Goal: Information Seeking & Learning: Learn about a topic

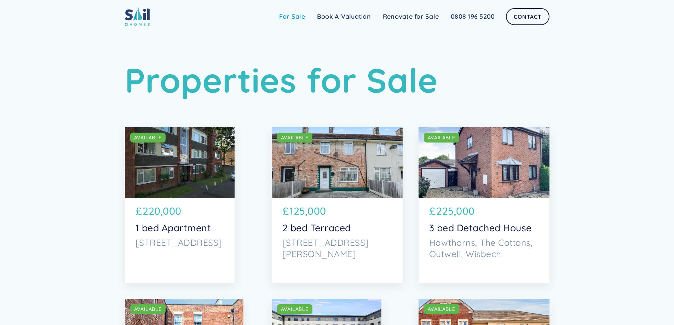
click at [284, 19] on link "For Sale" at bounding box center [292, 17] width 38 height 14
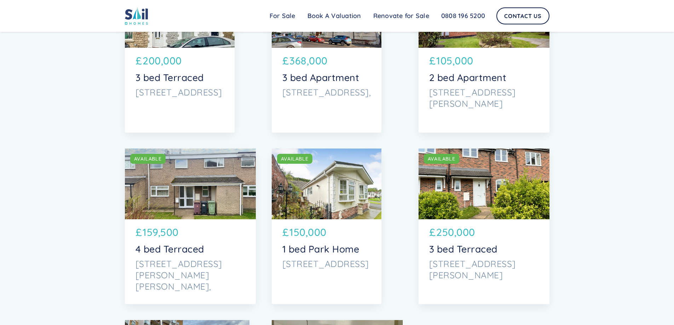
scroll to position [2546, 0]
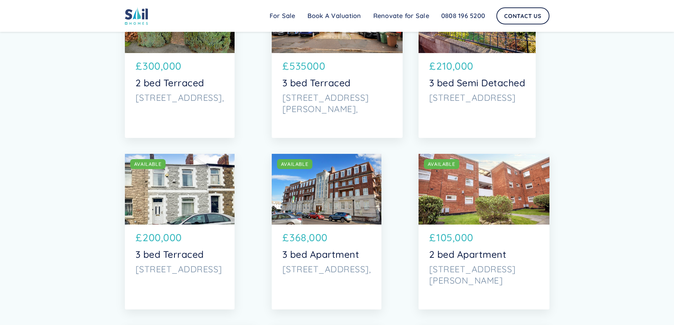
click at [492, 199] on div "SOLD AVAILABLE" at bounding box center [483, 189] width 131 height 71
click at [204, 99] on p "[STREET_ADDRESS]," at bounding box center [179, 97] width 89 height 11
click at [325, 85] on p "3 bed Terraced" at bounding box center [337, 82] width 110 height 11
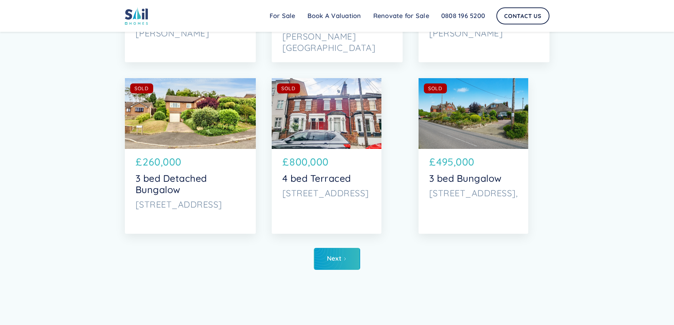
scroll to position [3571, 0]
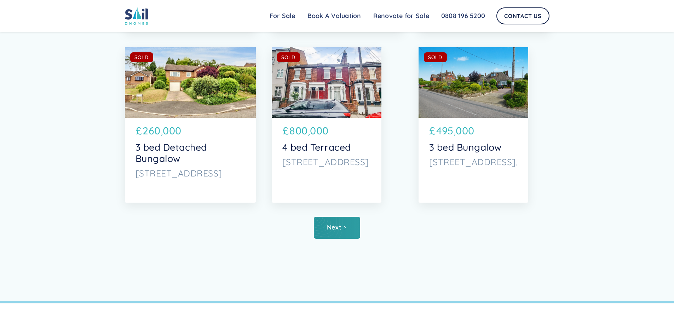
click at [321, 229] on link "Next" at bounding box center [337, 228] width 46 height 22
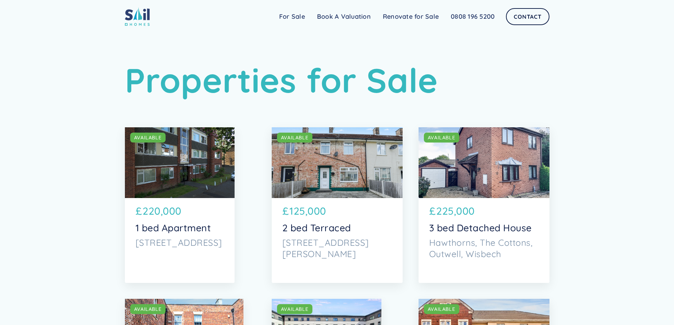
click at [311, 215] on p "125,000" at bounding box center [307, 210] width 37 height 15
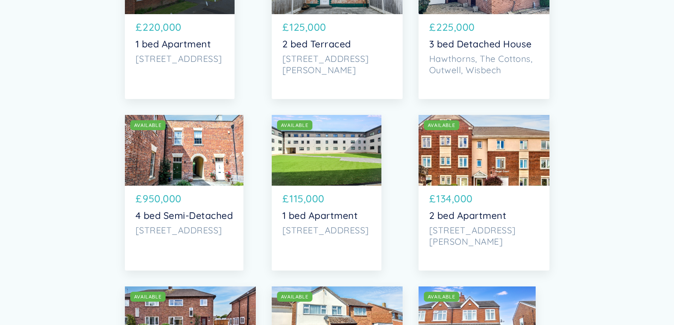
scroll to position [247, 0]
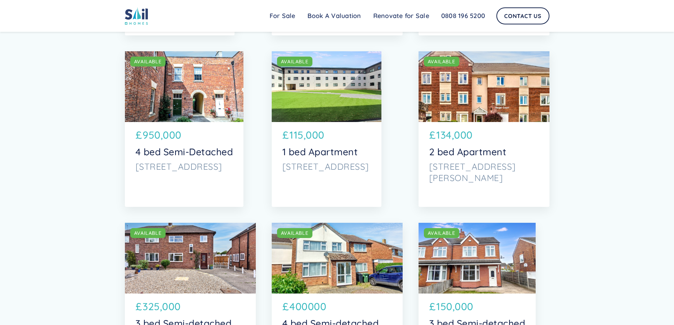
click at [472, 163] on p "[STREET_ADDRESS][PERSON_NAME]" at bounding box center [484, 172] width 110 height 23
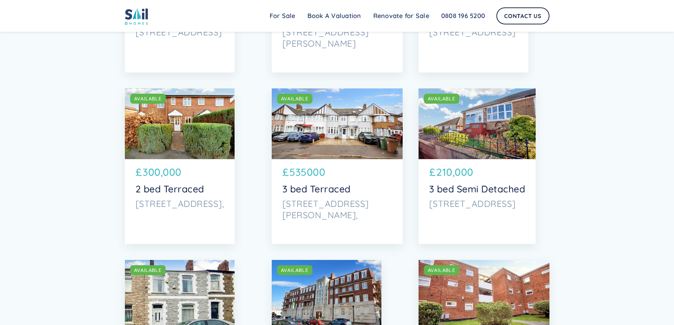
scroll to position [2581, 0]
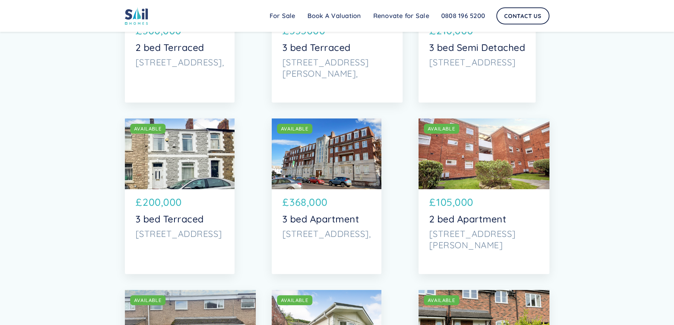
click at [471, 178] on div "SOLD AVAILABLE" at bounding box center [483, 153] width 131 height 71
click at [333, 227] on div "SOLD AVAILABLE £ 368,000 3 bed Apartment [STREET_ADDRESS]," at bounding box center [327, 218] width 110 height 59
